Goal: Transaction & Acquisition: Book appointment/travel/reservation

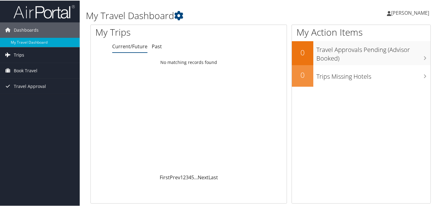
click at [37, 57] on link "Trips" at bounding box center [40, 54] width 80 height 15
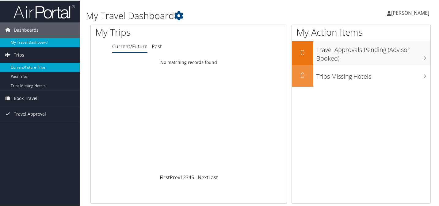
click at [35, 68] on link "Current/Future Trips" at bounding box center [40, 66] width 80 height 9
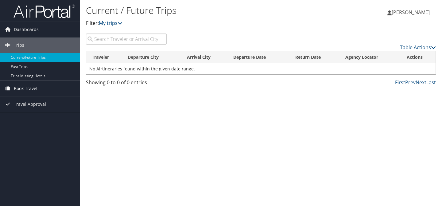
click at [33, 86] on span "Book Travel" at bounding box center [26, 88] width 24 height 15
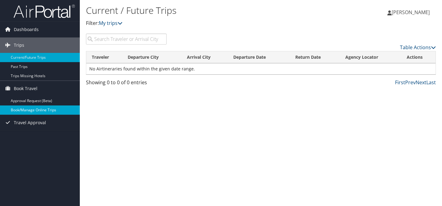
click at [33, 112] on link "Book/Manage Online Trips" at bounding box center [40, 109] width 80 height 9
